Goal: Information Seeking & Learning: Learn about a topic

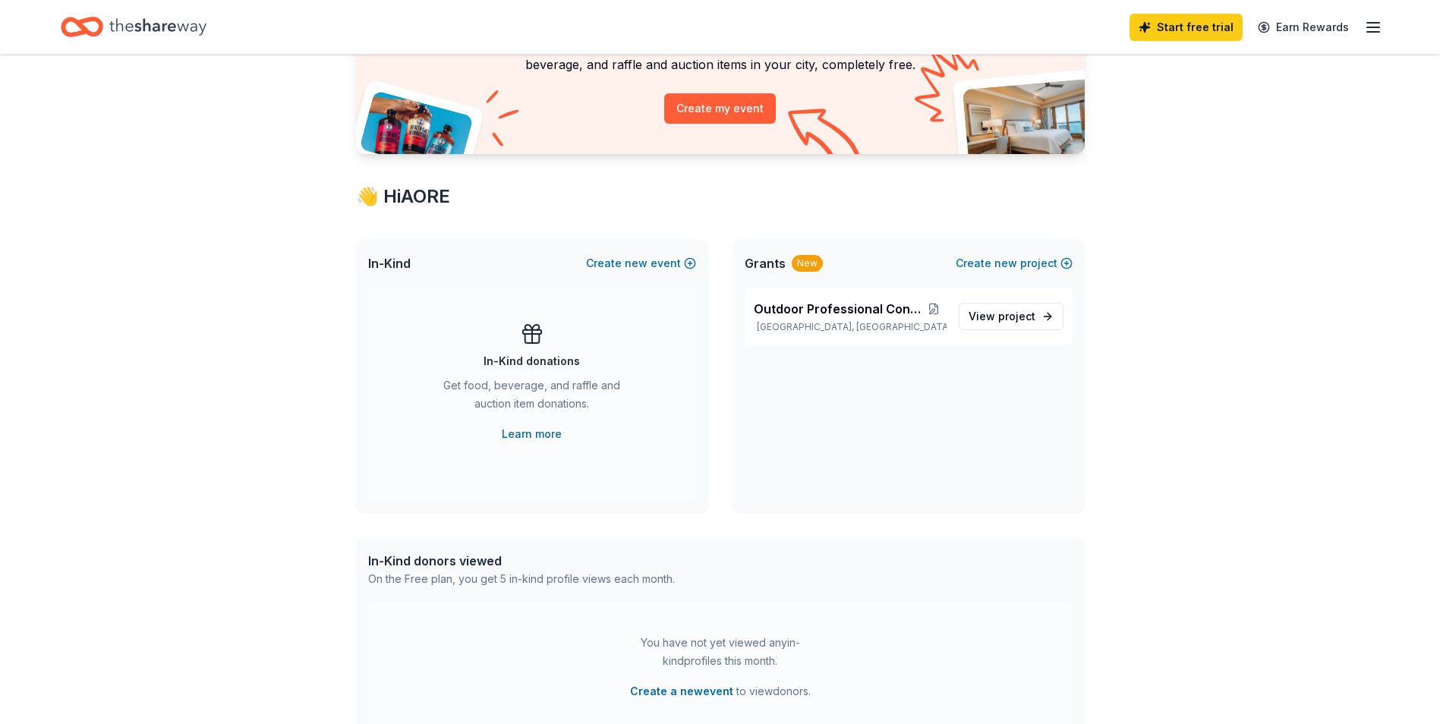
scroll to position [152, 0]
click at [528, 436] on link "Learn more" at bounding box center [532, 432] width 60 height 18
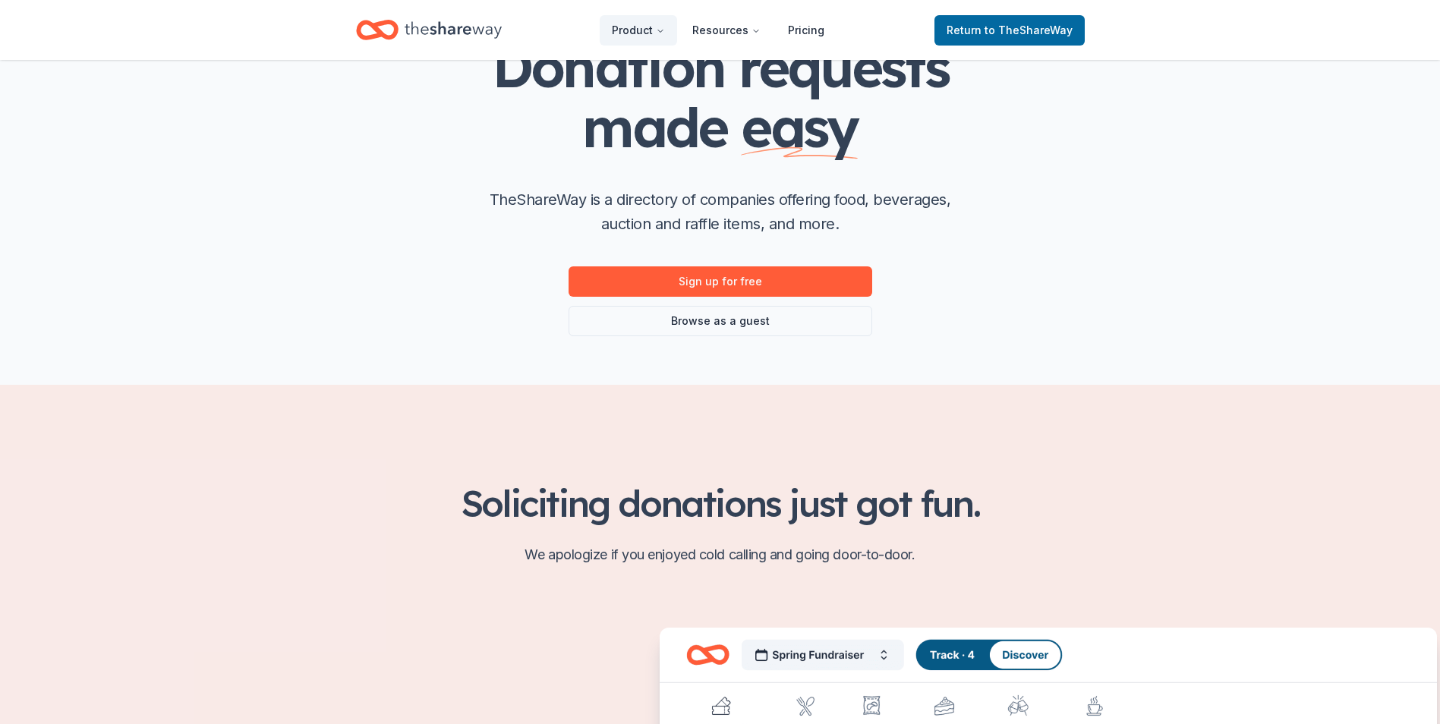
scroll to position [228, 0]
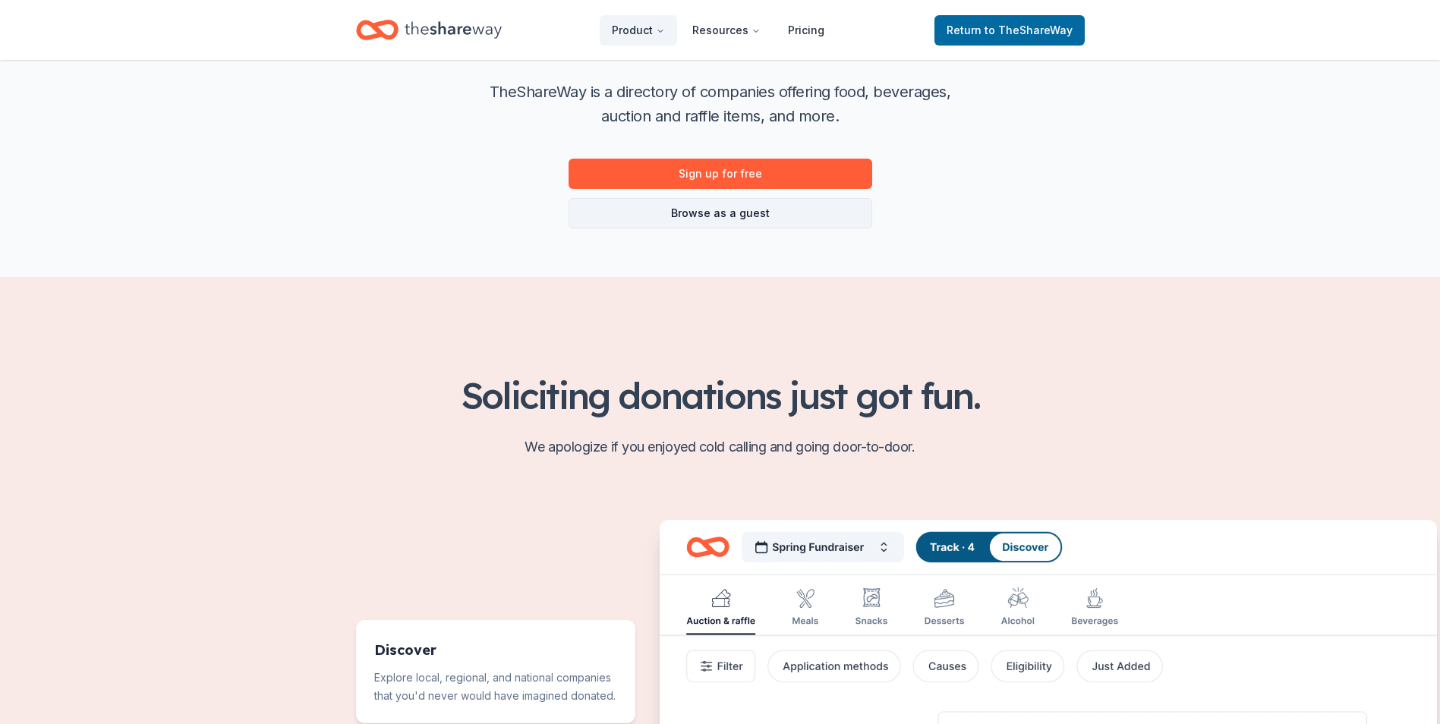
click at [725, 219] on link "Browse as a guest" at bounding box center [720, 213] width 304 height 30
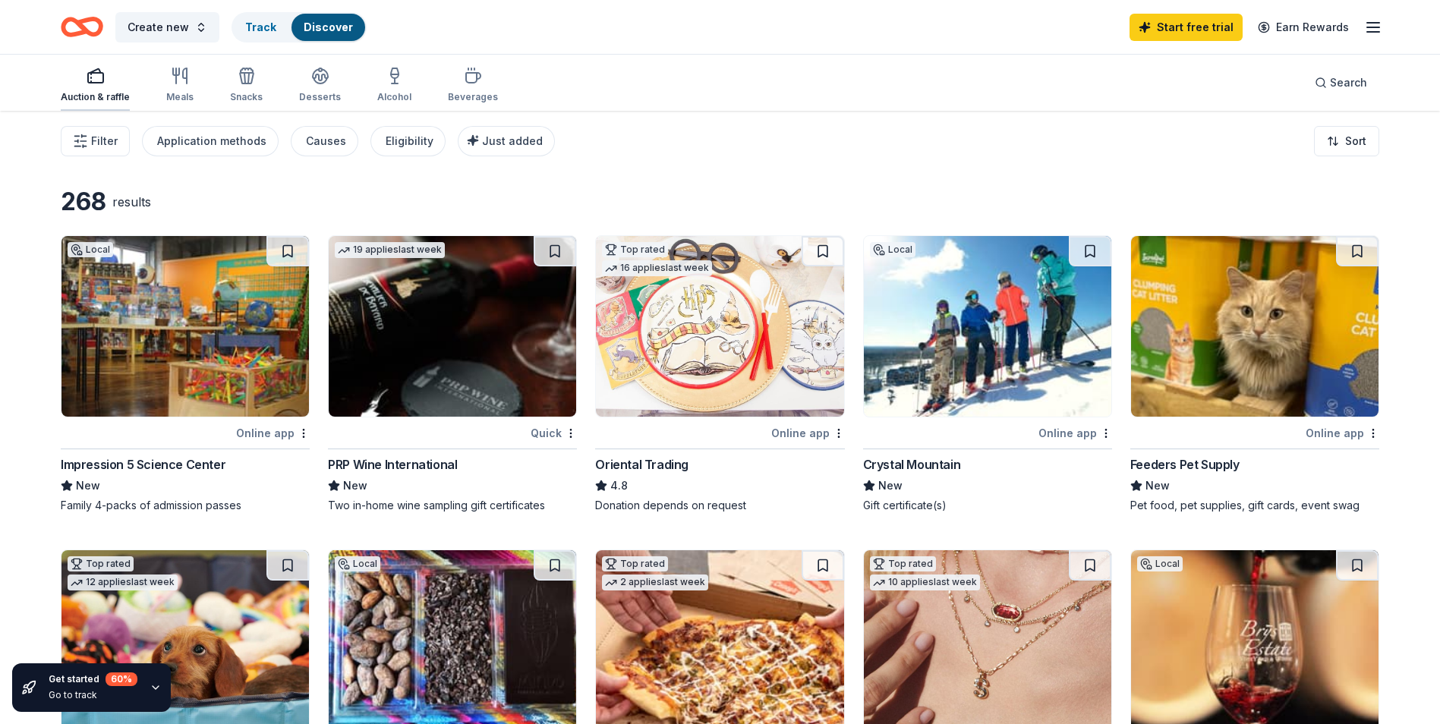
click at [95, 80] on icon "button" at bounding box center [96, 76] width 18 height 18
click at [171, 27] on span "Create new" at bounding box center [157, 27] width 61 height 18
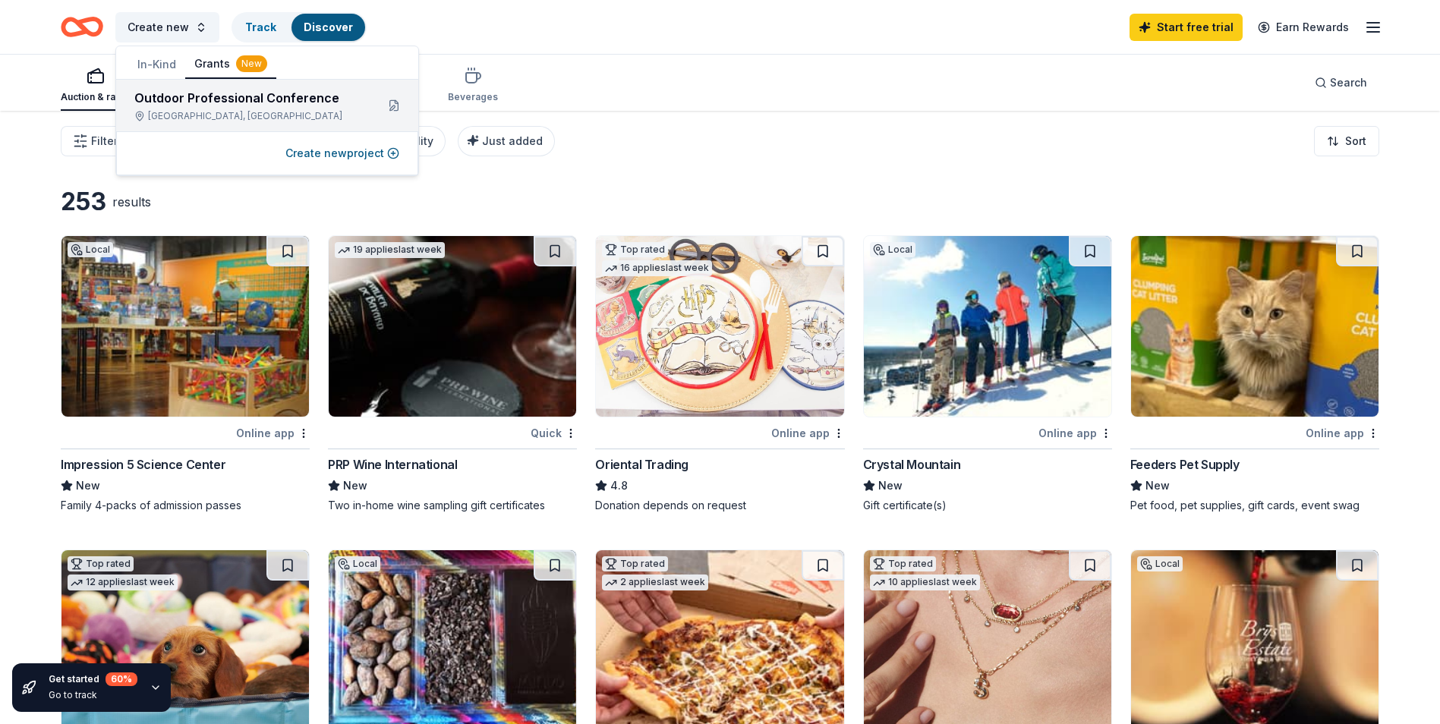
click at [222, 105] on div "Outdoor Professional Conference" at bounding box center [248, 98] width 229 height 18
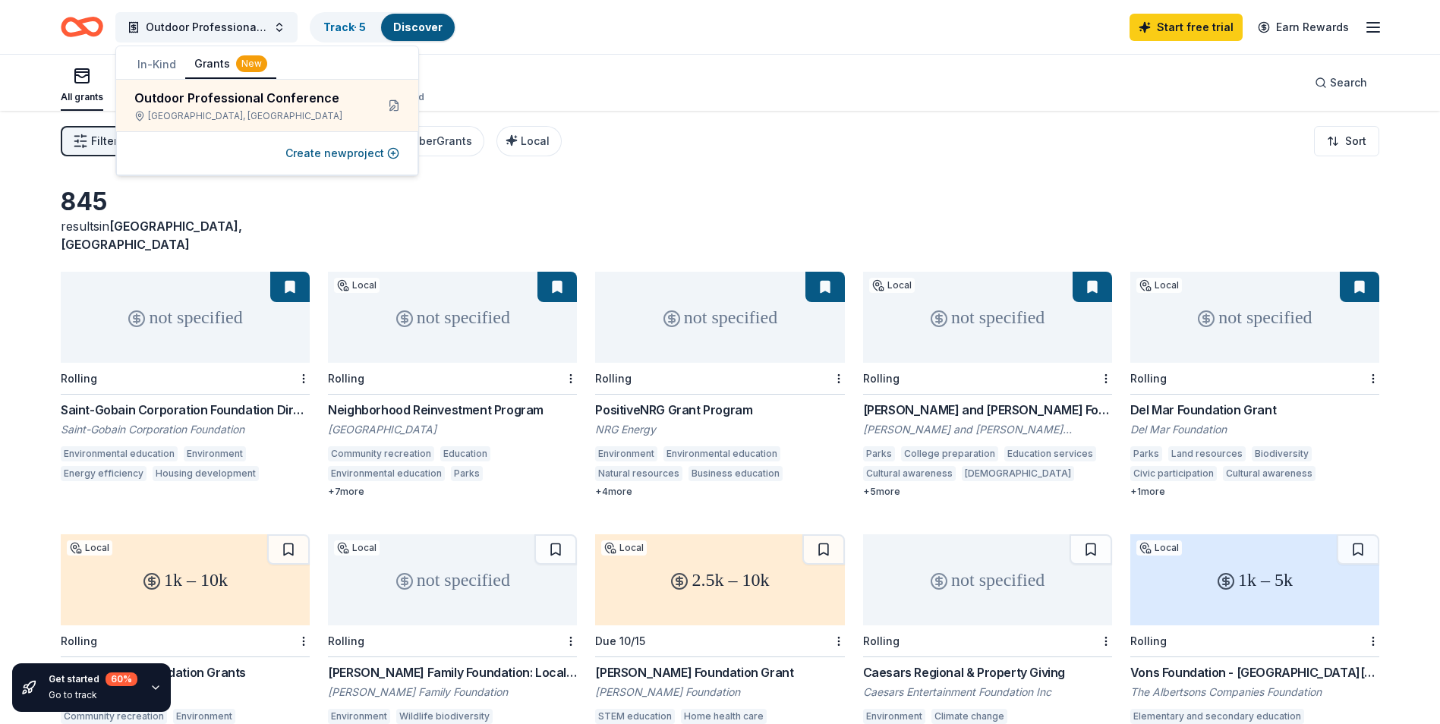
click at [161, 62] on button "In-Kind" at bounding box center [156, 64] width 57 height 27
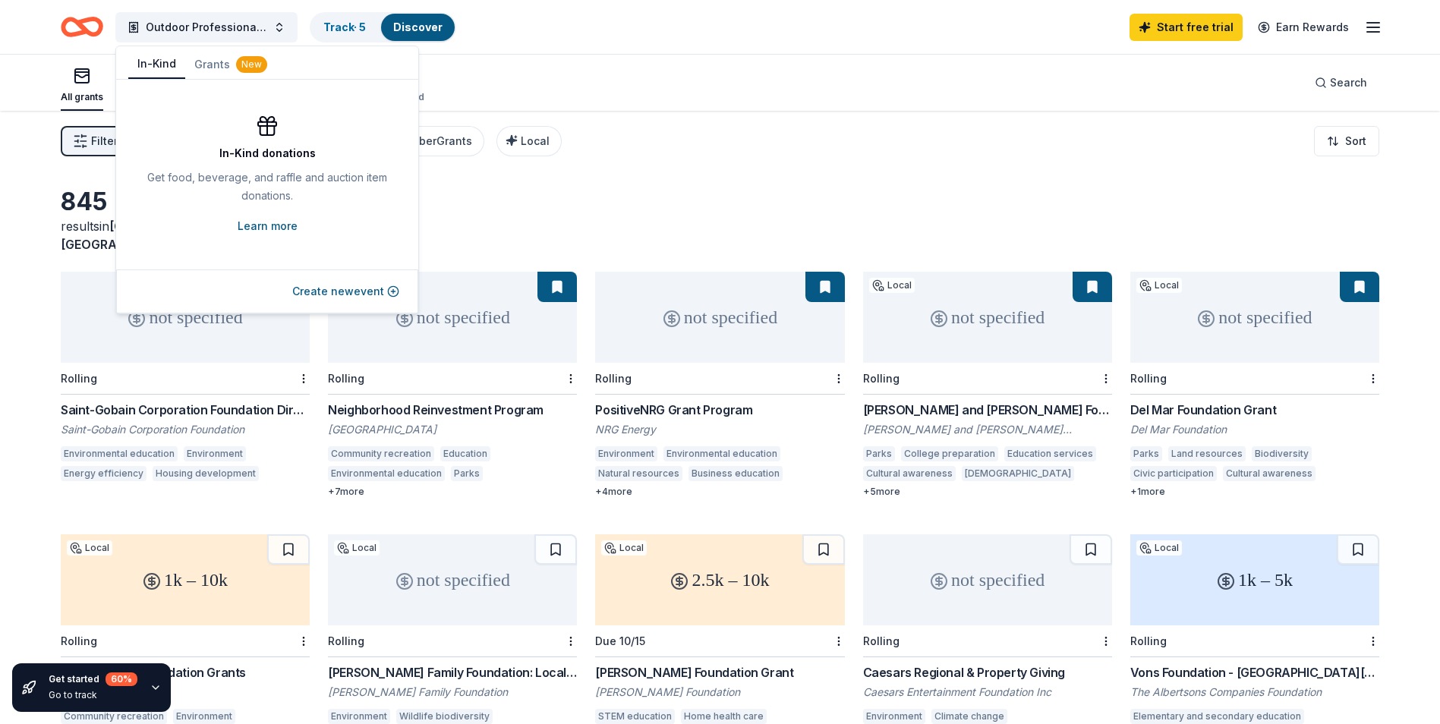
click at [280, 226] on link "Learn more" at bounding box center [268, 226] width 60 height 18
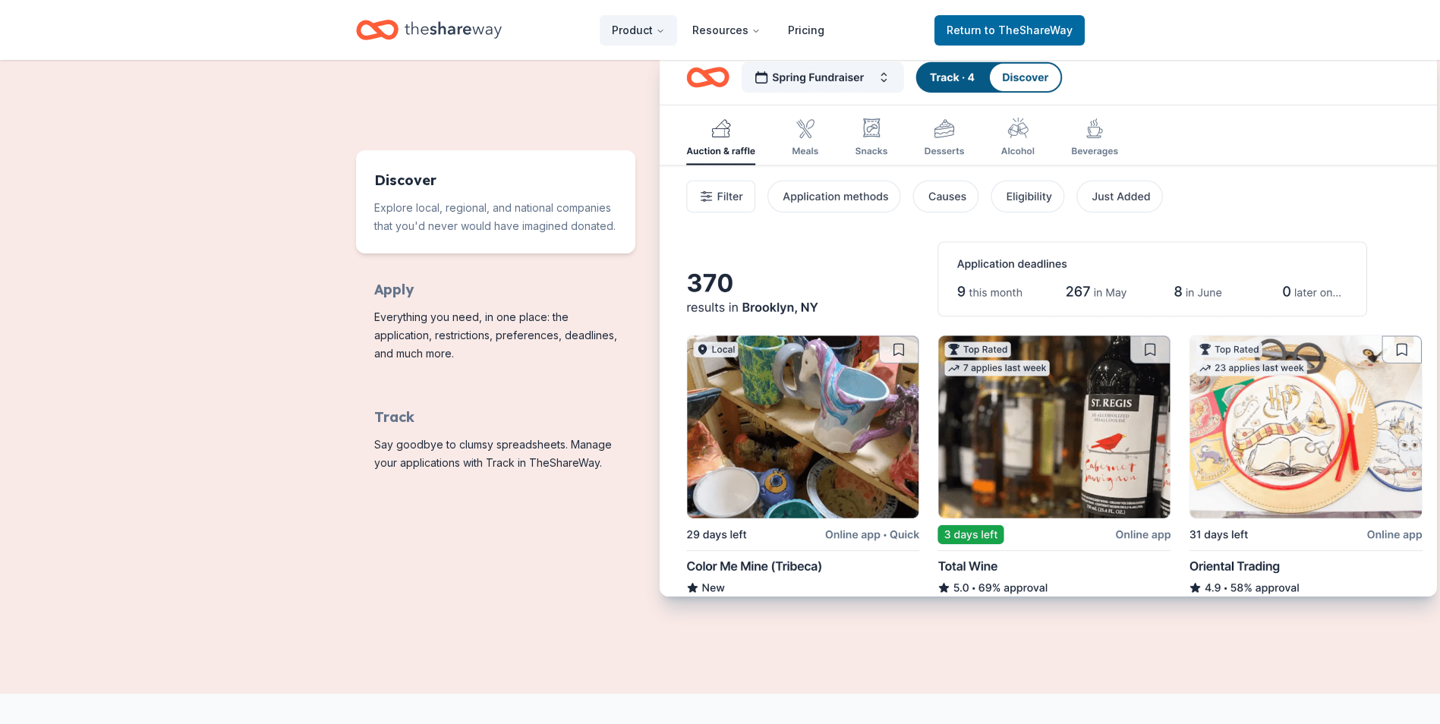
scroll to position [683, 0]
